Goal: Find specific page/section: Find specific page/section

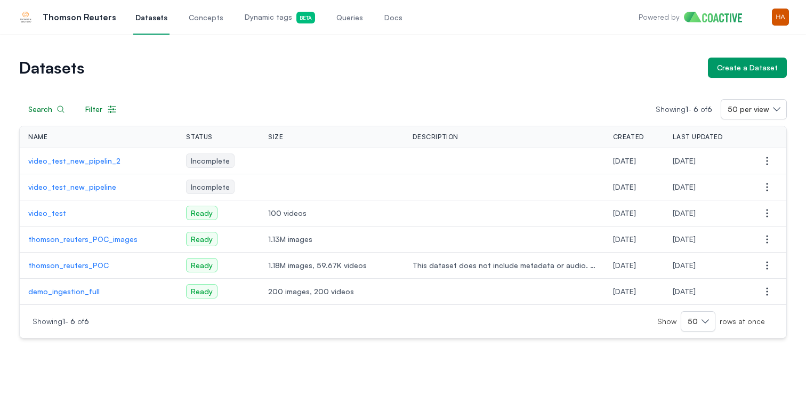
click at [70, 240] on p "thomson_reuters_POC_images" at bounding box center [98, 239] width 141 height 11
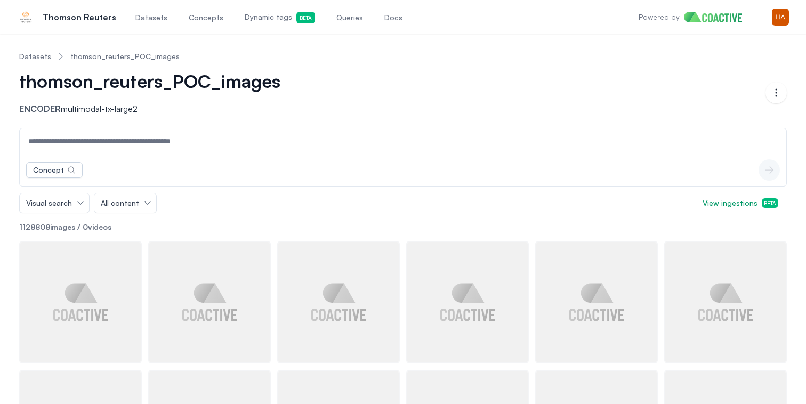
click at [77, 159] on div "Concept icon-button" at bounding box center [403, 170] width 766 height 32
click at [67, 180] on div "Concept icon-button" at bounding box center [403, 170] width 766 height 32
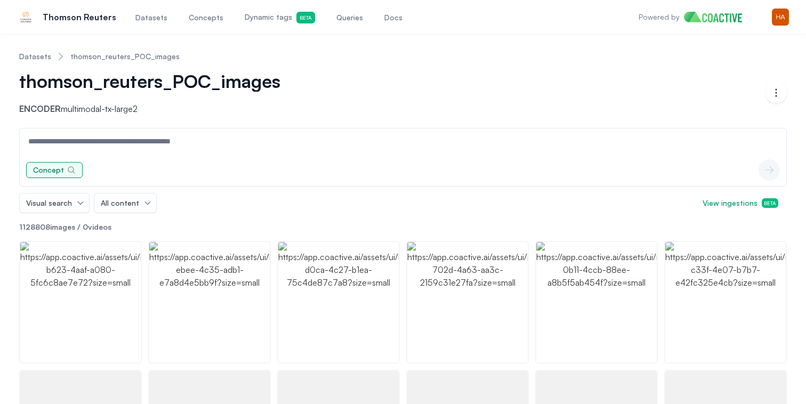
click at [68, 167] on icon "button" at bounding box center [71, 170] width 7 height 7
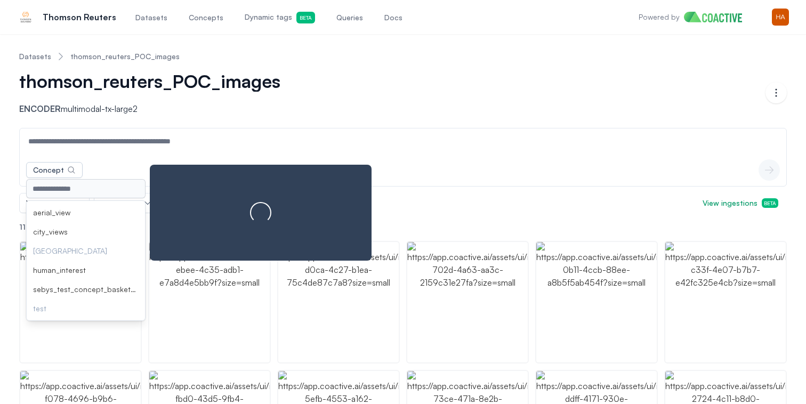
click at [74, 209] on li "aerial_view" at bounding box center [86, 212] width 118 height 19
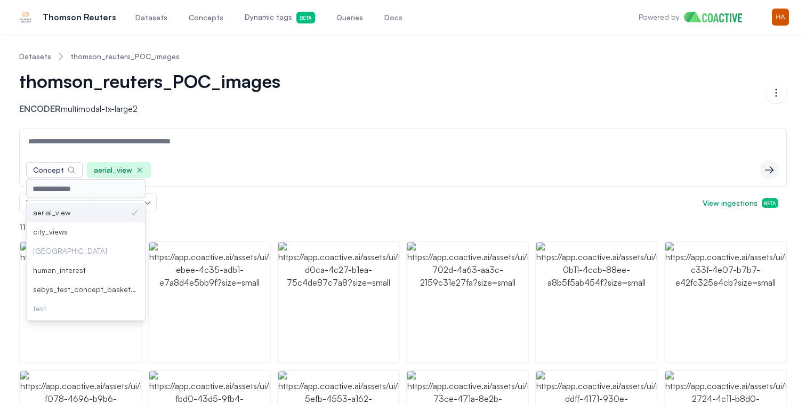
click at [770, 164] on button "icon-button" at bounding box center [768, 169] width 21 height 21
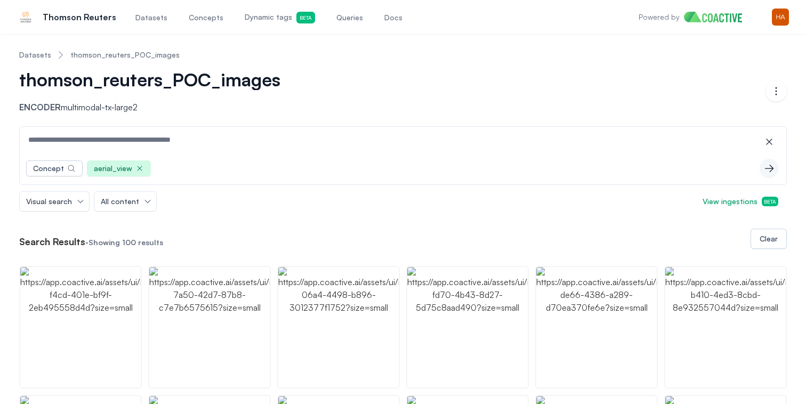
scroll to position [1, 0]
